Goal: Task Accomplishment & Management: Use online tool/utility

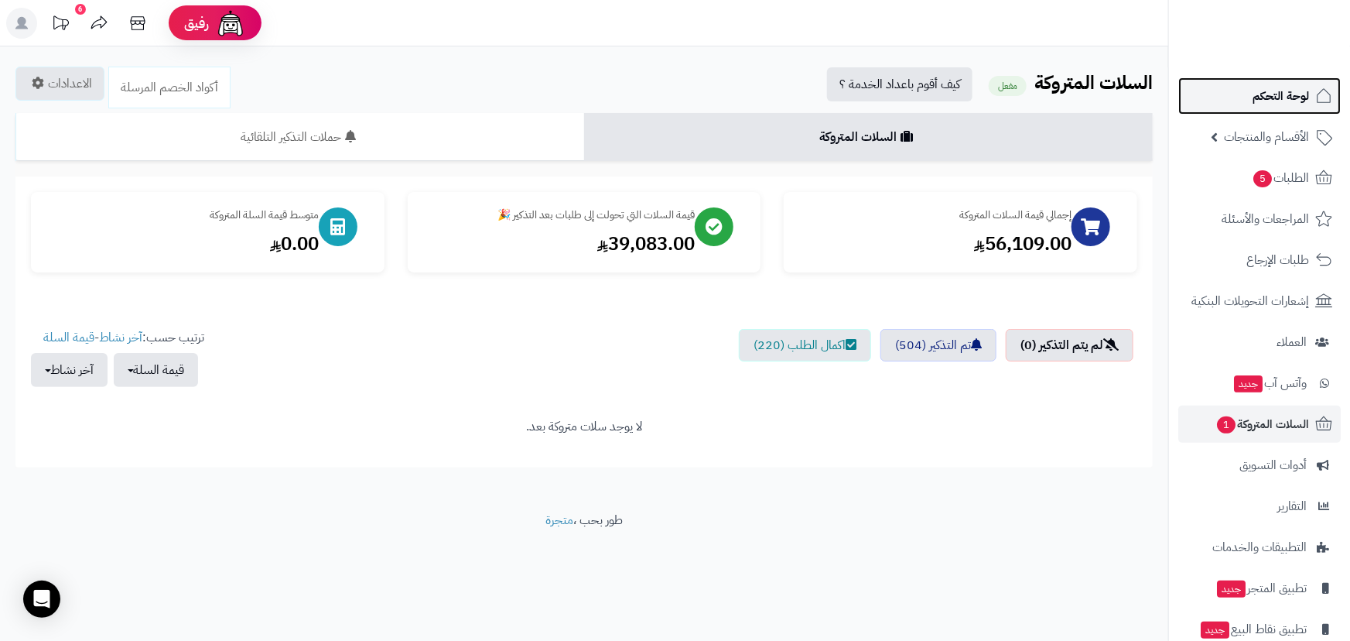
click at [1285, 88] on span "لوحة التحكم" at bounding box center [1281, 96] width 56 height 22
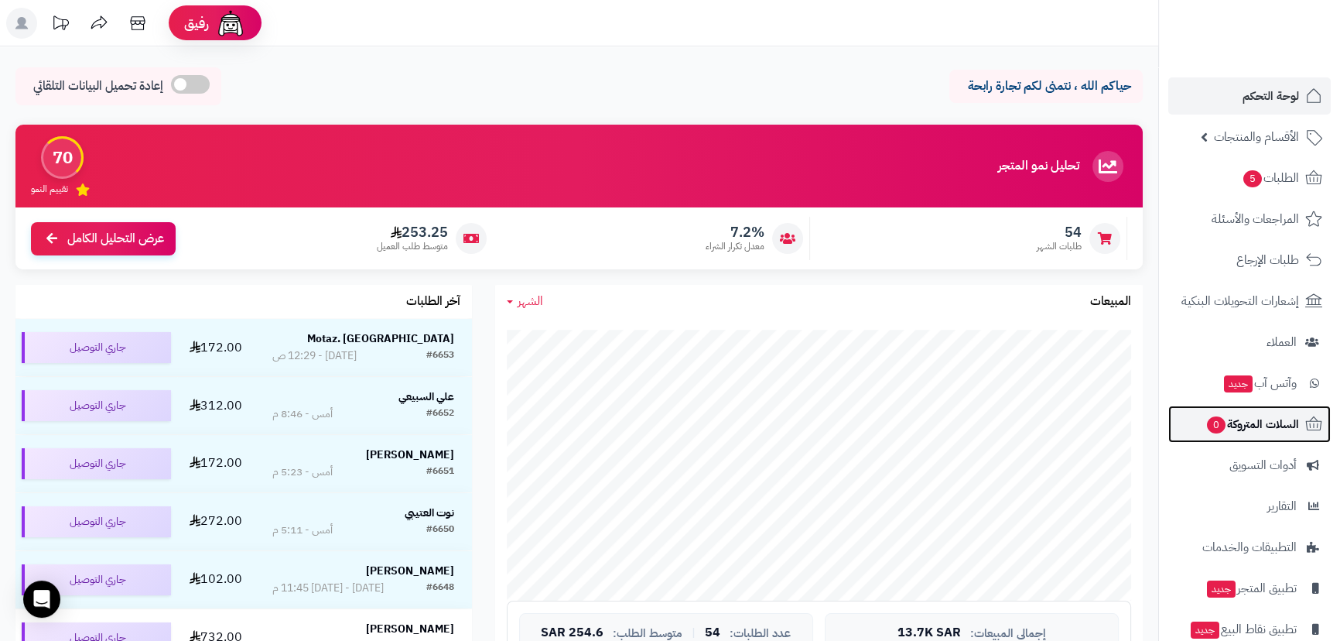
click at [1241, 422] on span "السلات المتروكة 0" at bounding box center [1252, 424] width 94 height 22
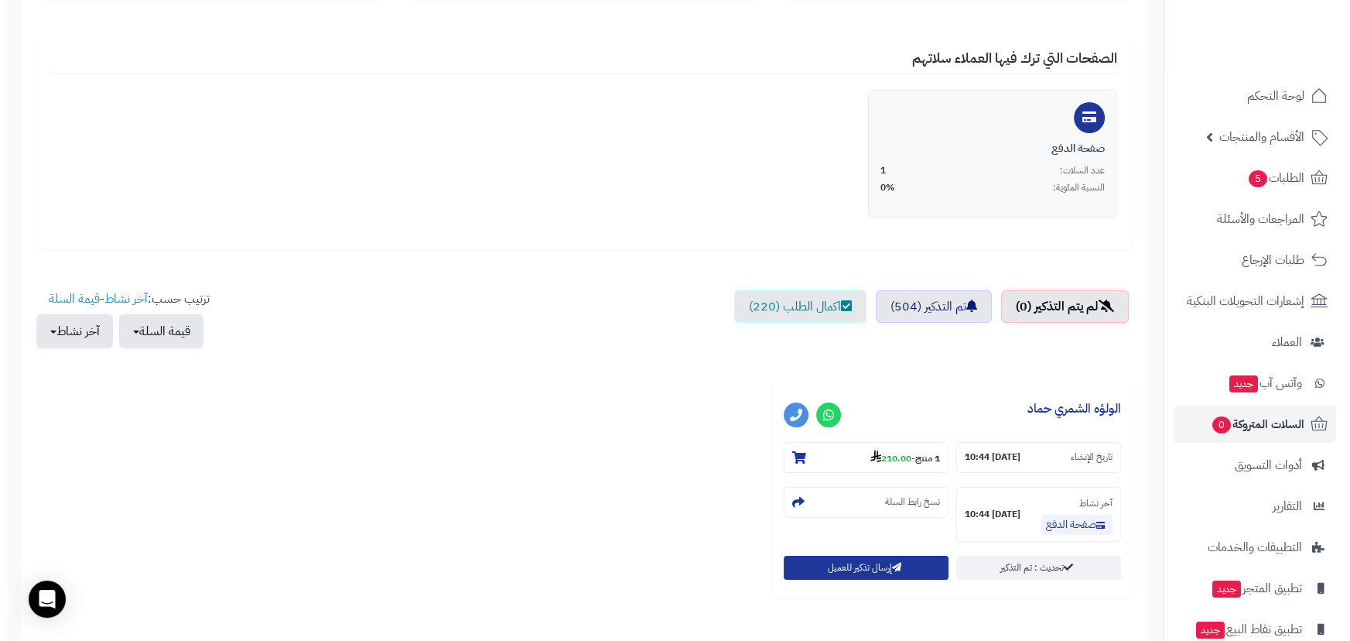
scroll to position [281, 0]
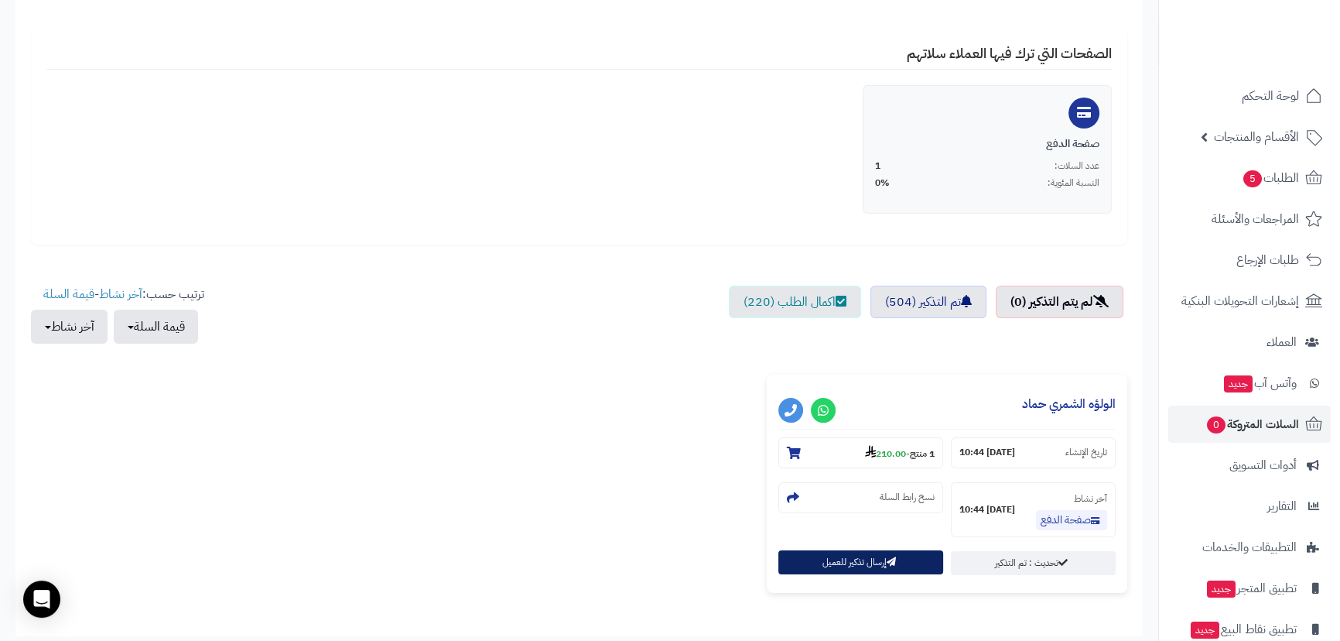
click at [909, 552] on button "إرسال تذكير للعميل" at bounding box center [860, 562] width 165 height 24
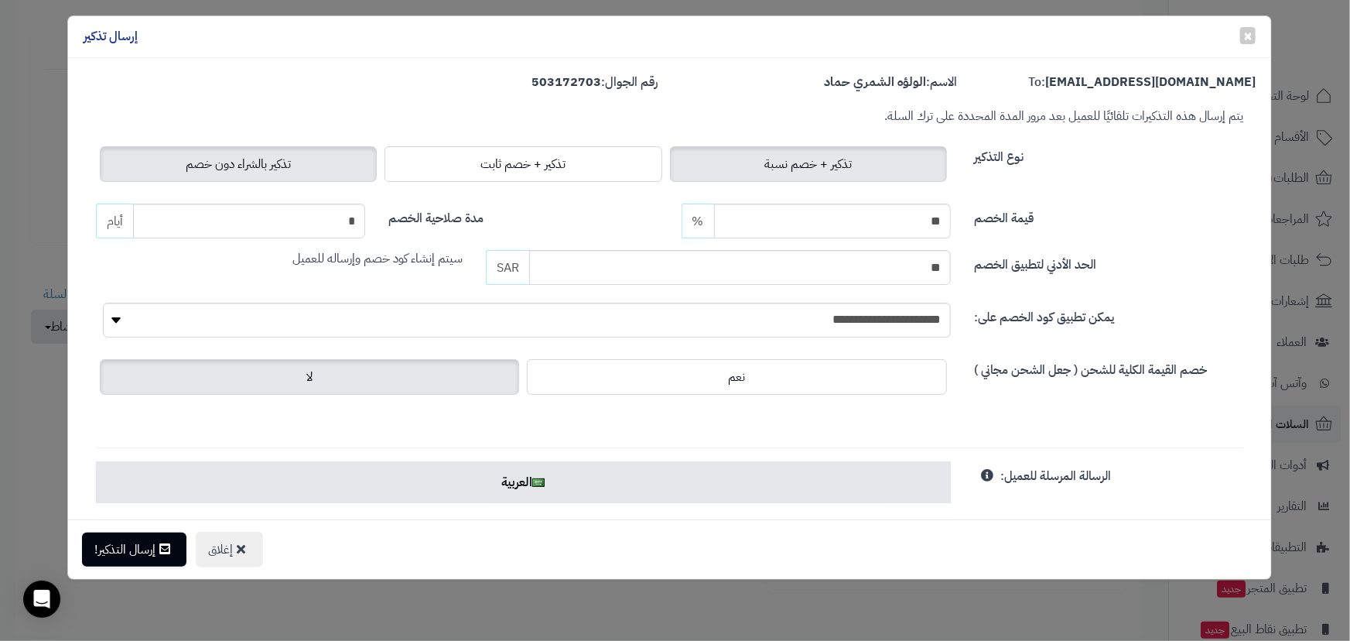
click at [309, 165] on label "تذكير بالشراء دون خصم" at bounding box center [238, 164] width 277 height 36
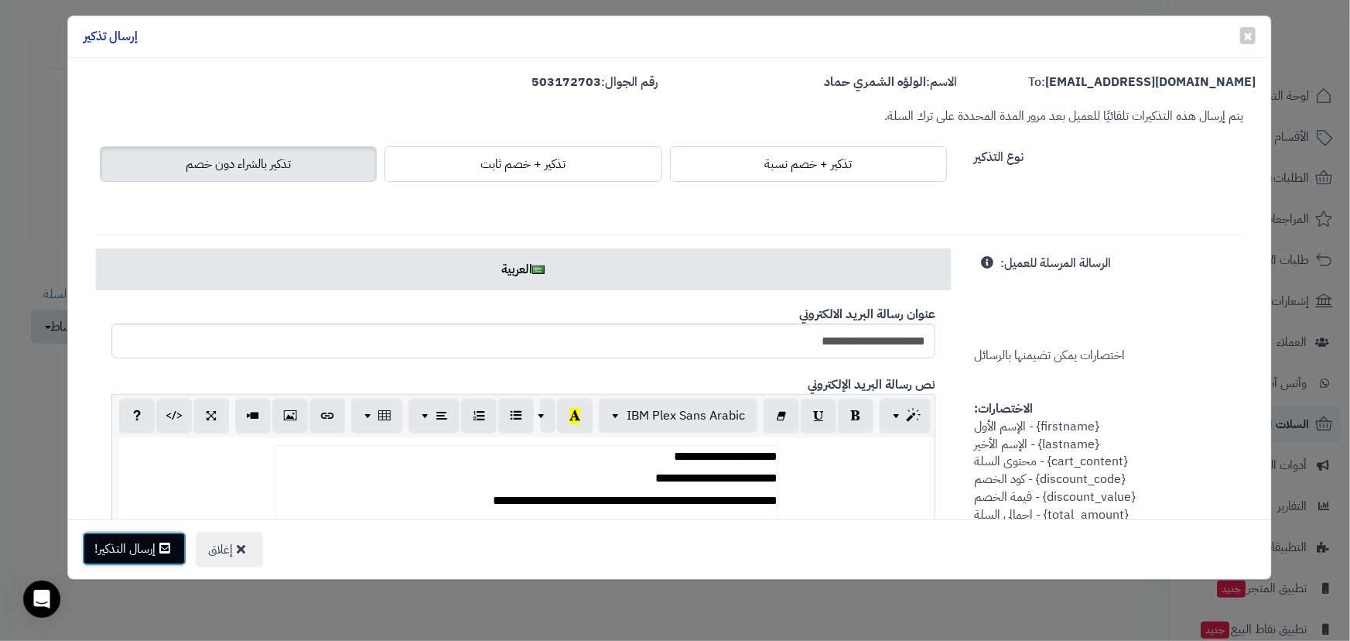
click at [149, 548] on button "إرسال التذكير!" at bounding box center [134, 549] width 104 height 34
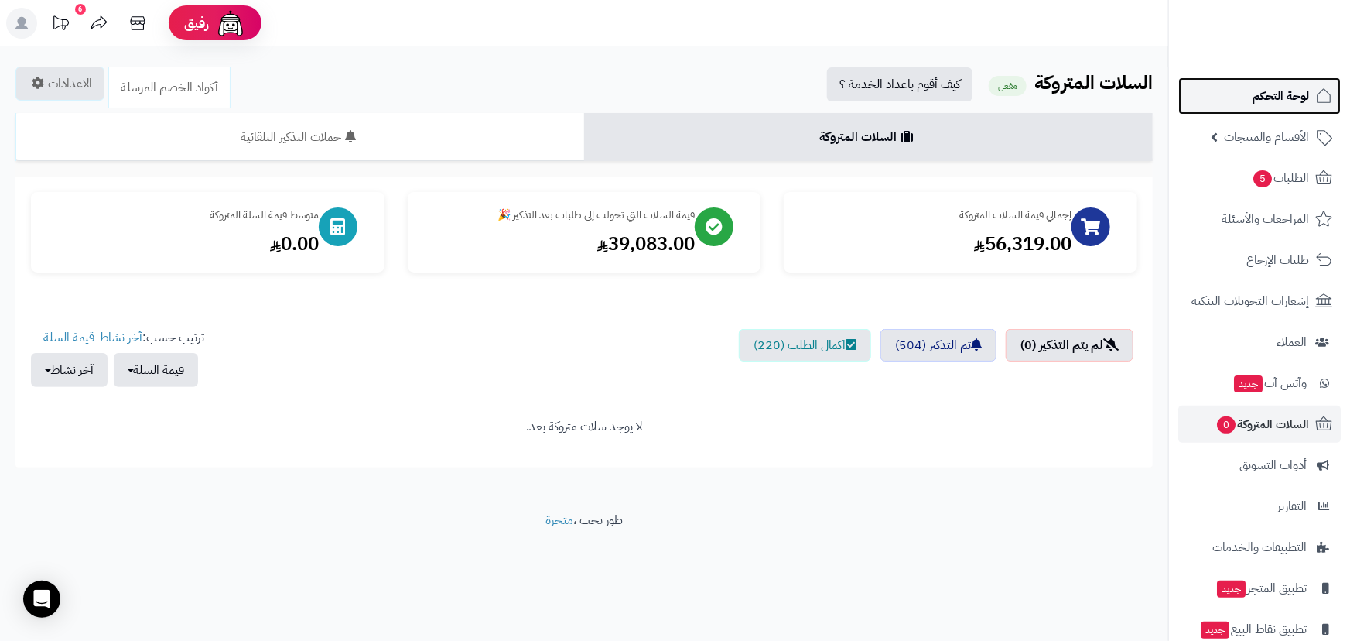
click at [1248, 113] on link "لوحة التحكم" at bounding box center [1259, 95] width 162 height 37
